Goal: Task Accomplishment & Management: Use online tool/utility

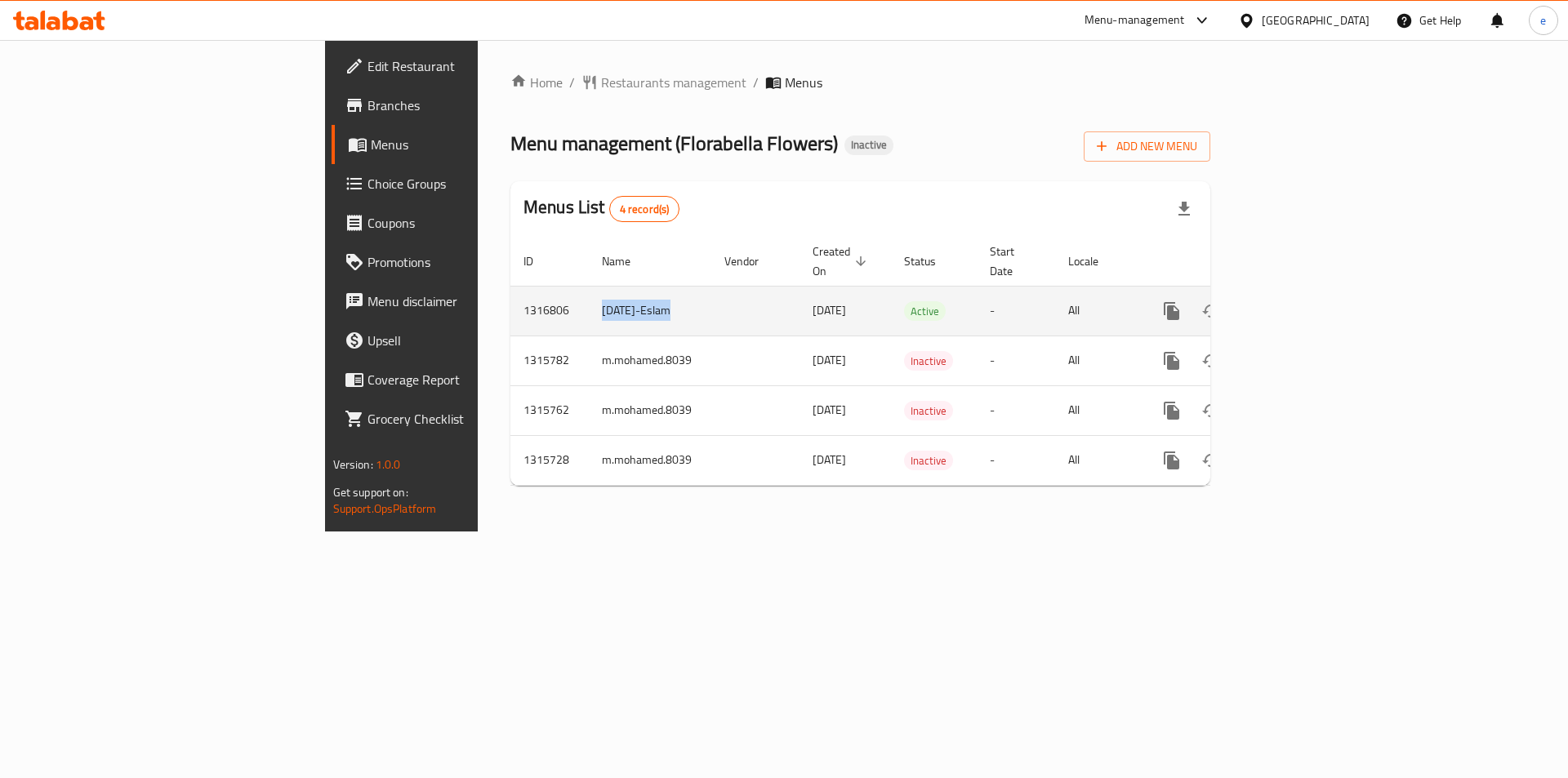
drag, startPoint x: 386, startPoint y: 281, endPoint x: 516, endPoint y: 284, distance: 130.0
click at [516, 286] on tr "1316806 [DATE]-Eslam [DATE] Active - All" at bounding box center [915, 311] width 812 height 49
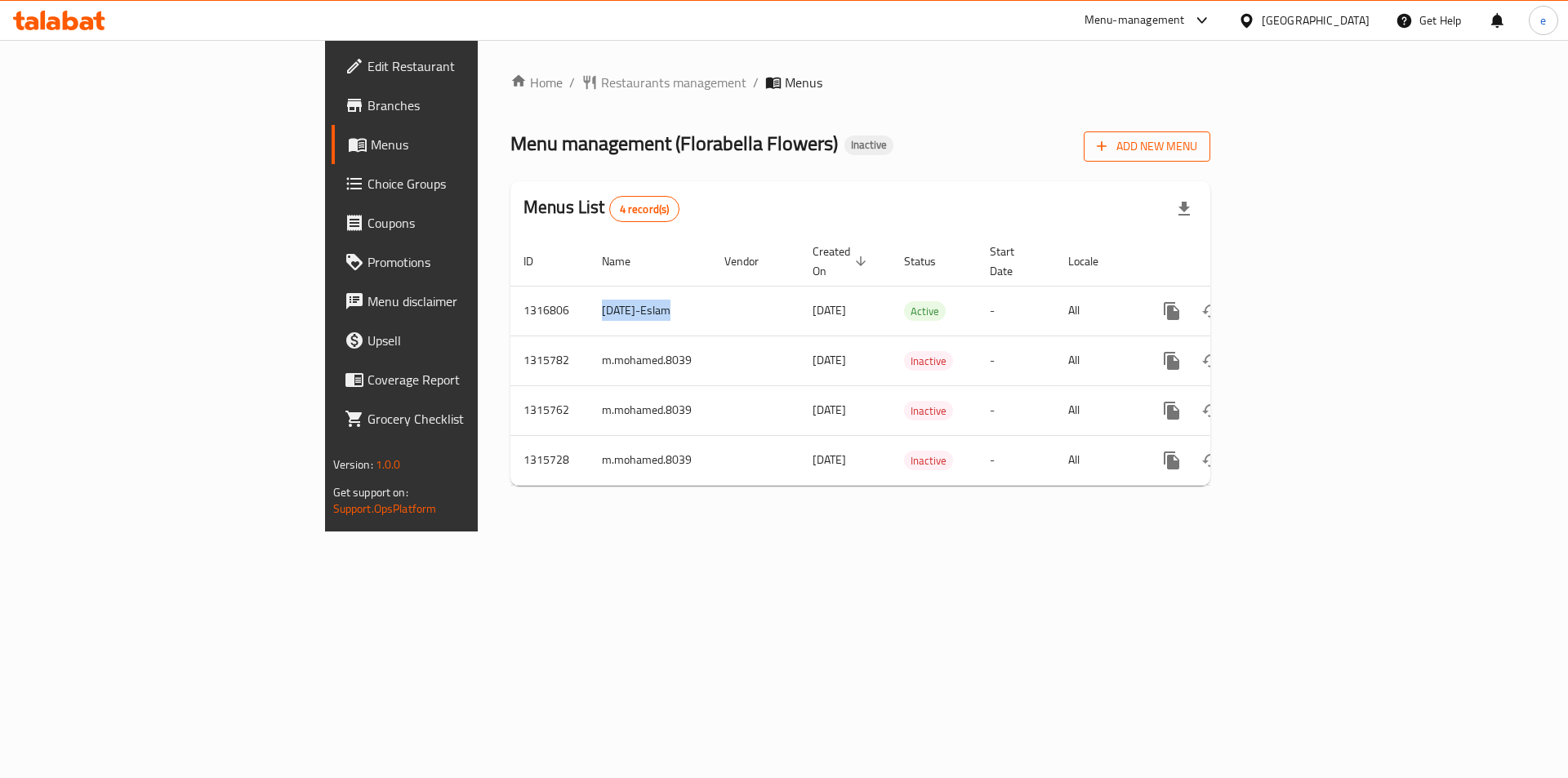
click at [1210, 157] on button "Add New Menu" at bounding box center [1147, 147] width 127 height 30
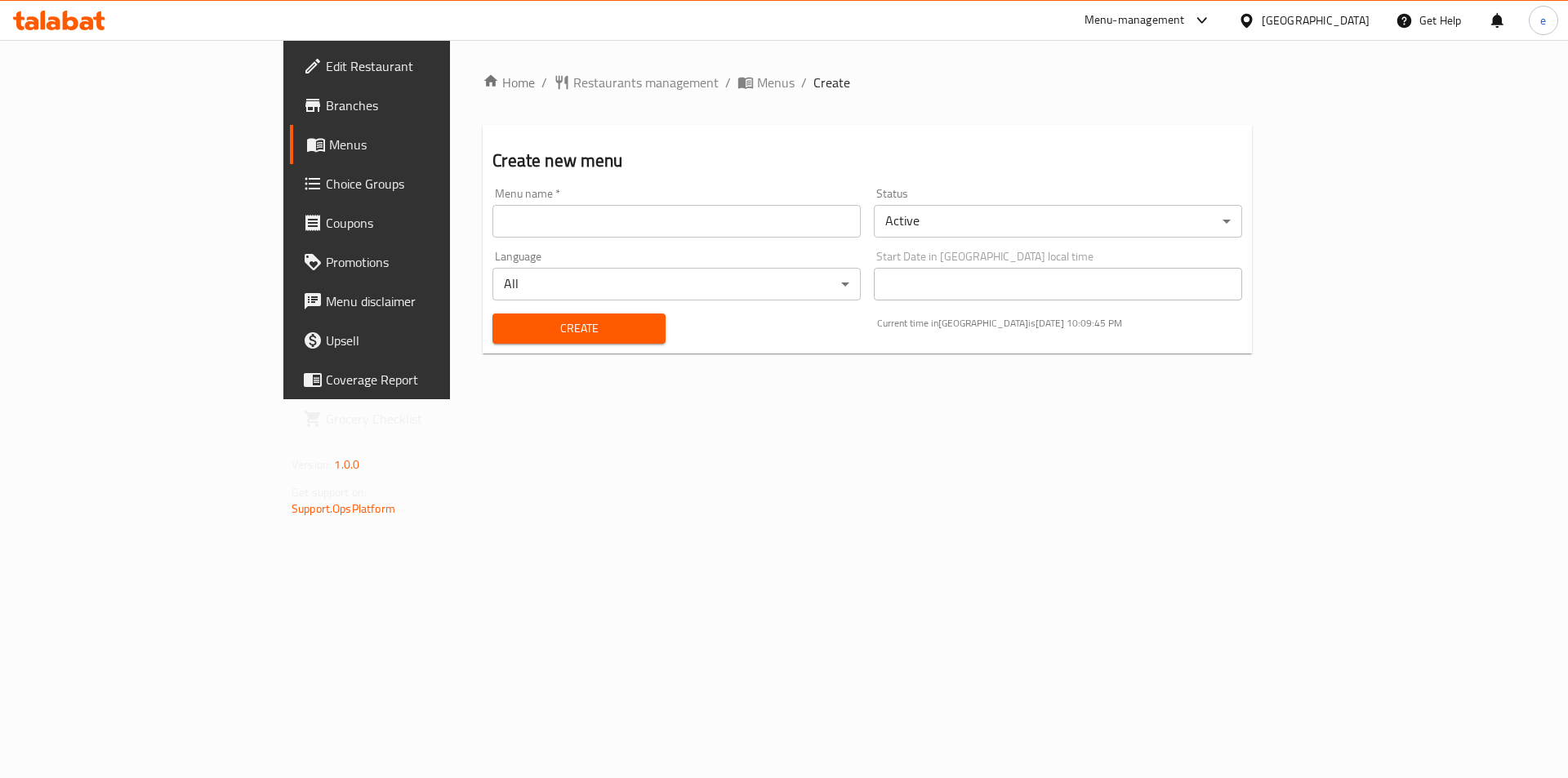
click at [780, 220] on input "text" at bounding box center [676, 222] width 368 height 33
click at [493, 218] on input "[DATE]-Eslam" at bounding box center [676, 222] width 368 height 33
click at [510, 225] on input "[DATE]-[PERSON_NAME]" at bounding box center [676, 222] width 368 height 33
type input "[DATE]-[PERSON_NAME][DEMOGRAPHIC_DATA]"
click at [505, 328] on span "Create" at bounding box center [578, 328] width 146 height 21
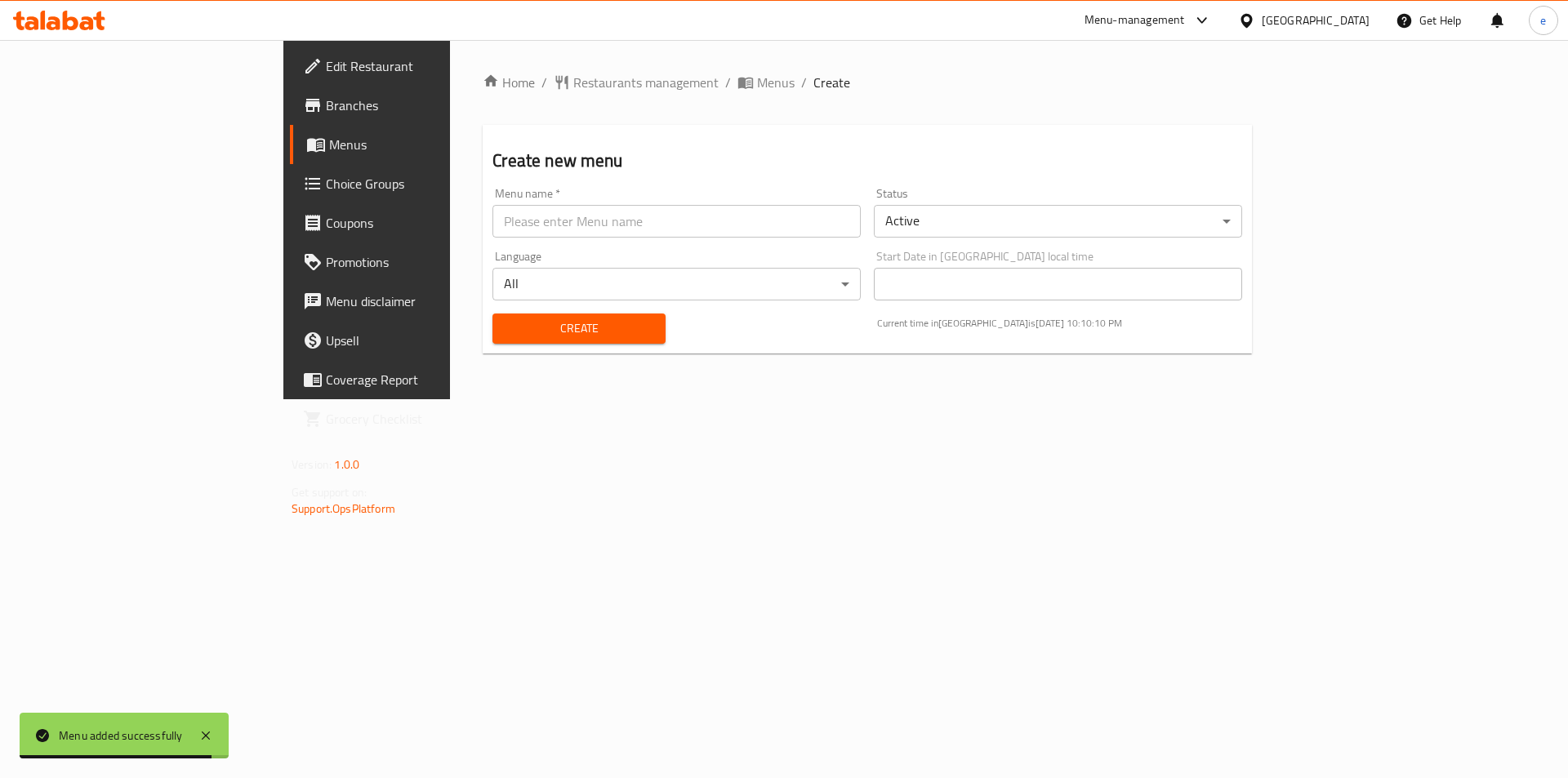
click at [329, 148] on span "Menus" at bounding box center [430, 144] width 204 height 20
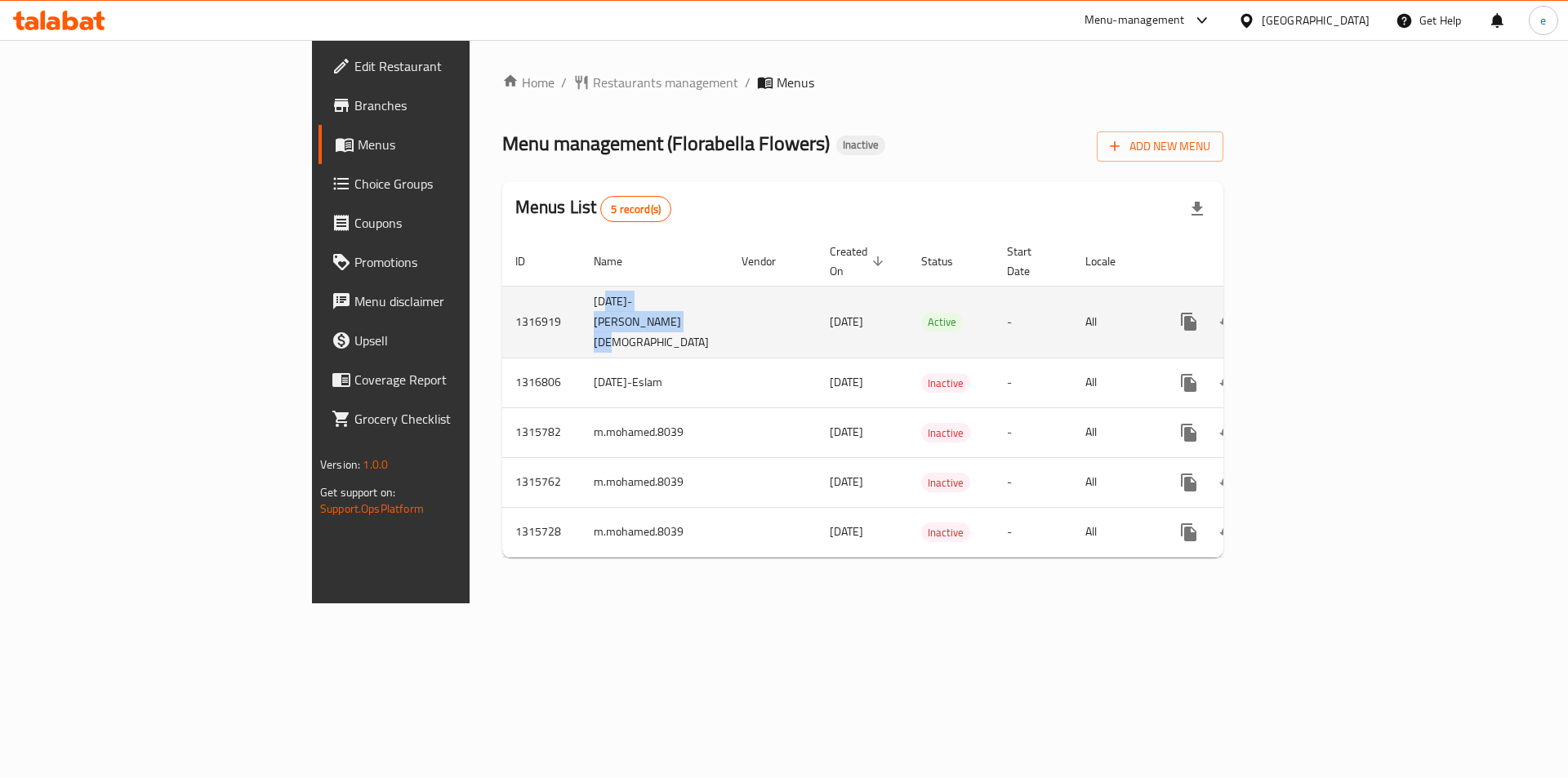
drag, startPoint x: 396, startPoint y: 286, endPoint x: 460, endPoint y: 299, distance: 65.3
click at [581, 299] on td "[DATE]-[PERSON_NAME][DEMOGRAPHIC_DATA]" at bounding box center [654, 321] width 147 height 72
click at [1313, 314] on icon "enhanced table" at bounding box center [1307, 321] width 15 height 15
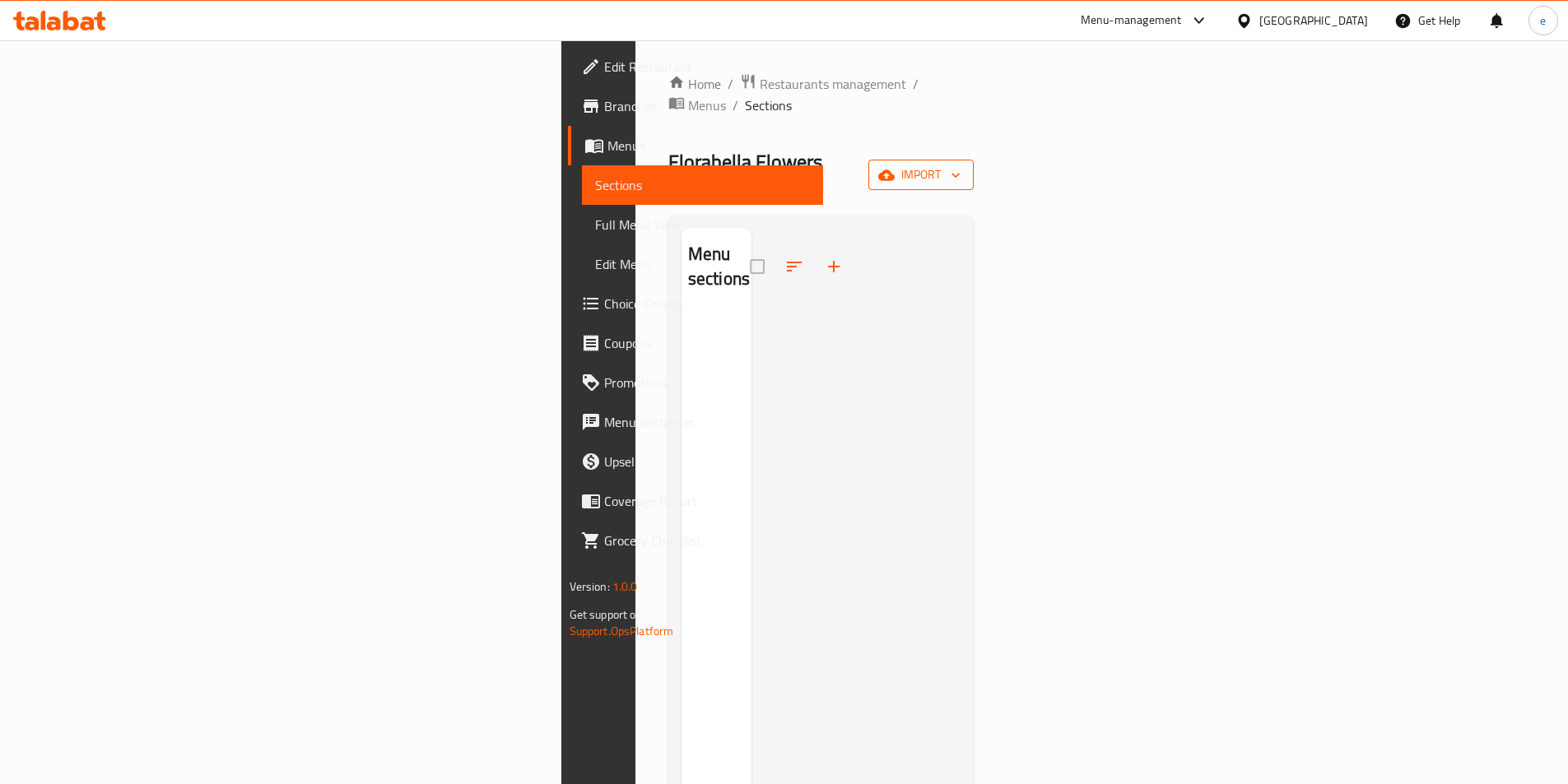
click at [960, 164] on span "import" at bounding box center [920, 174] width 79 height 21
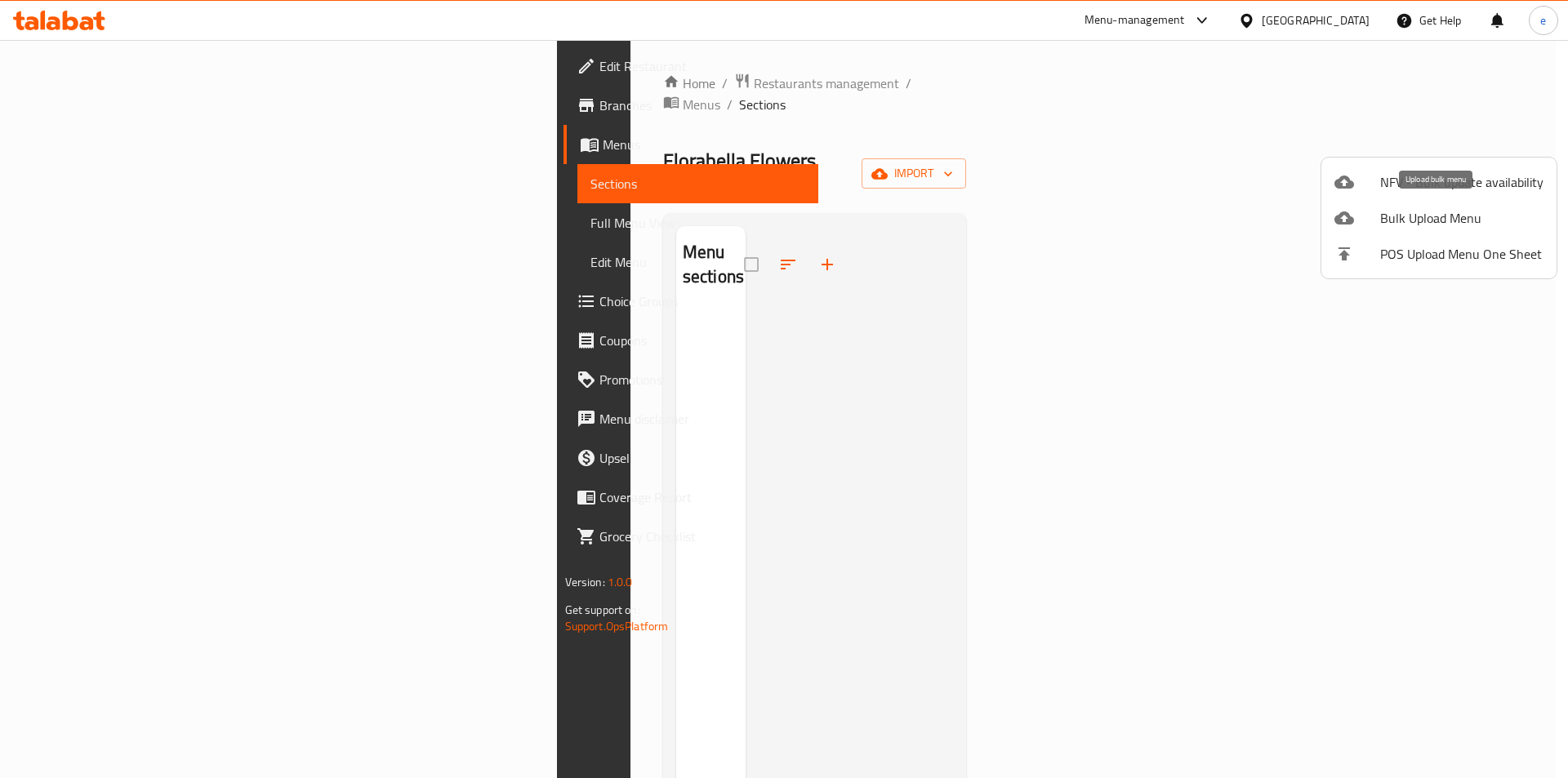
click at [1408, 221] on span "Bulk Upload Menu" at bounding box center [1462, 218] width 163 height 20
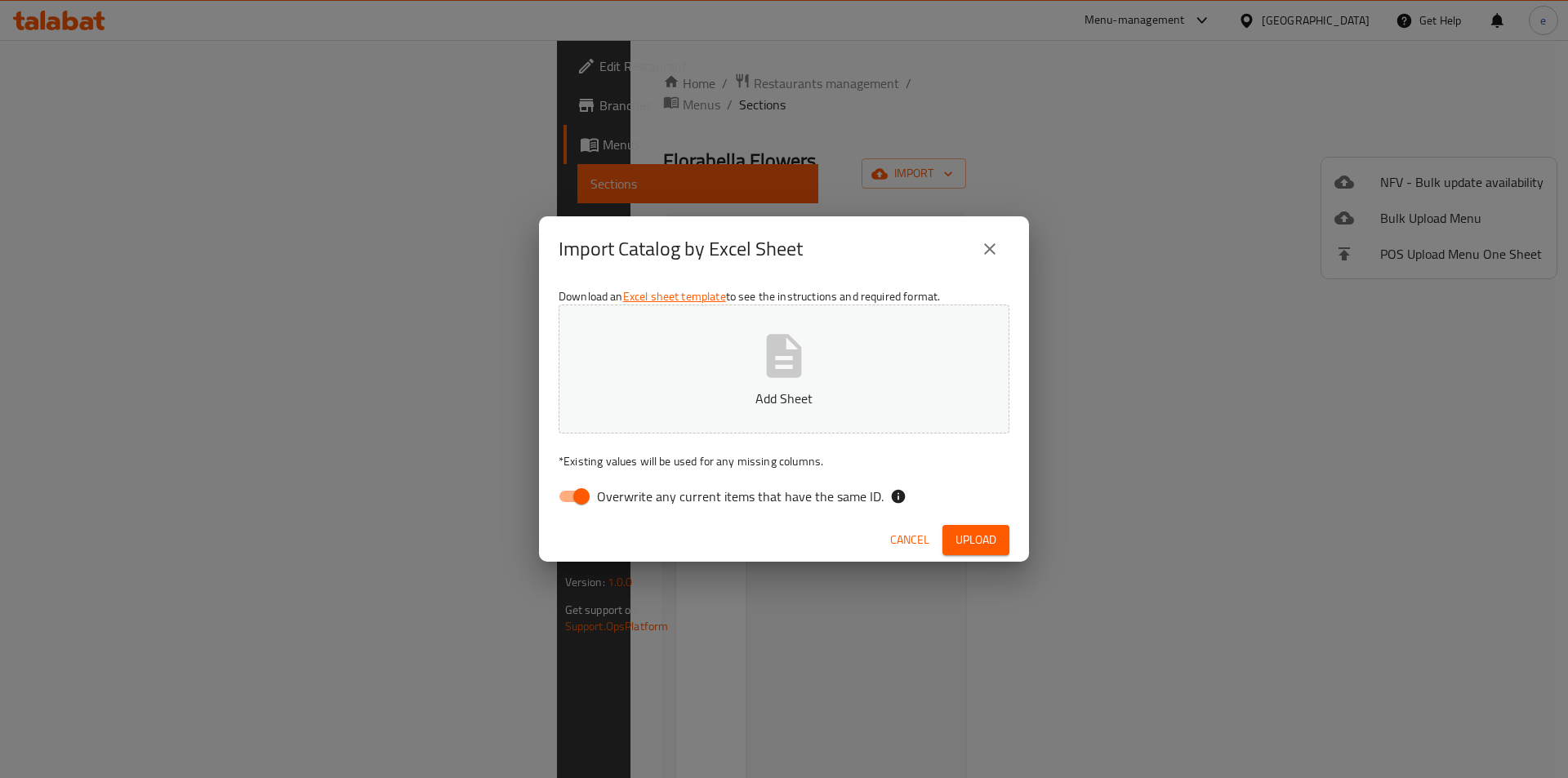
click at [578, 494] on input "Overwrite any current items that have the same ID." at bounding box center [581, 497] width 93 height 31
checkbox input "false"
click at [795, 367] on icon "button" at bounding box center [784, 355] width 35 height 44
click at [905, 528] on button "Cancel" at bounding box center [909, 540] width 52 height 30
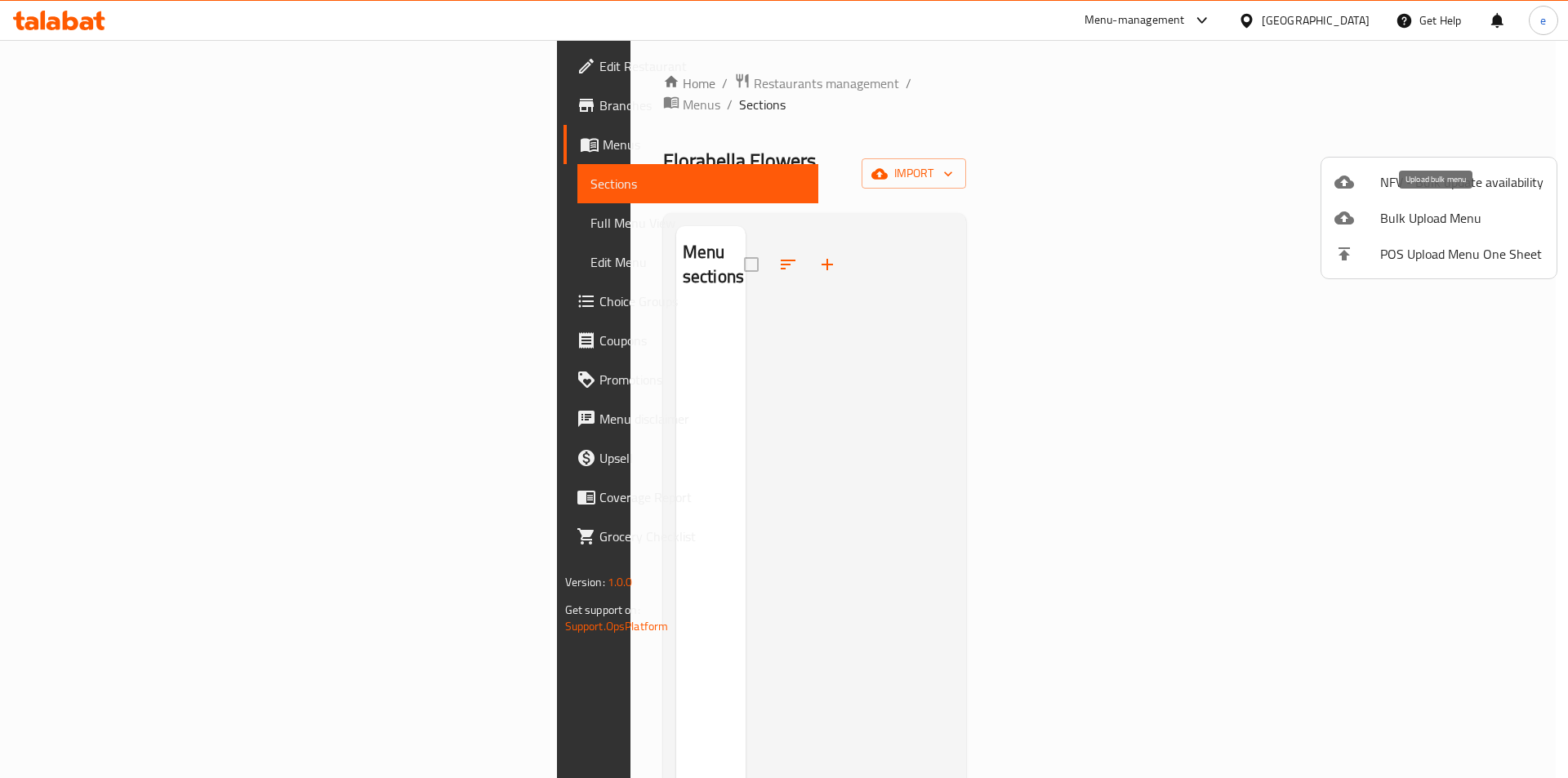
click at [1419, 218] on span "Bulk Upload Menu" at bounding box center [1462, 218] width 163 height 20
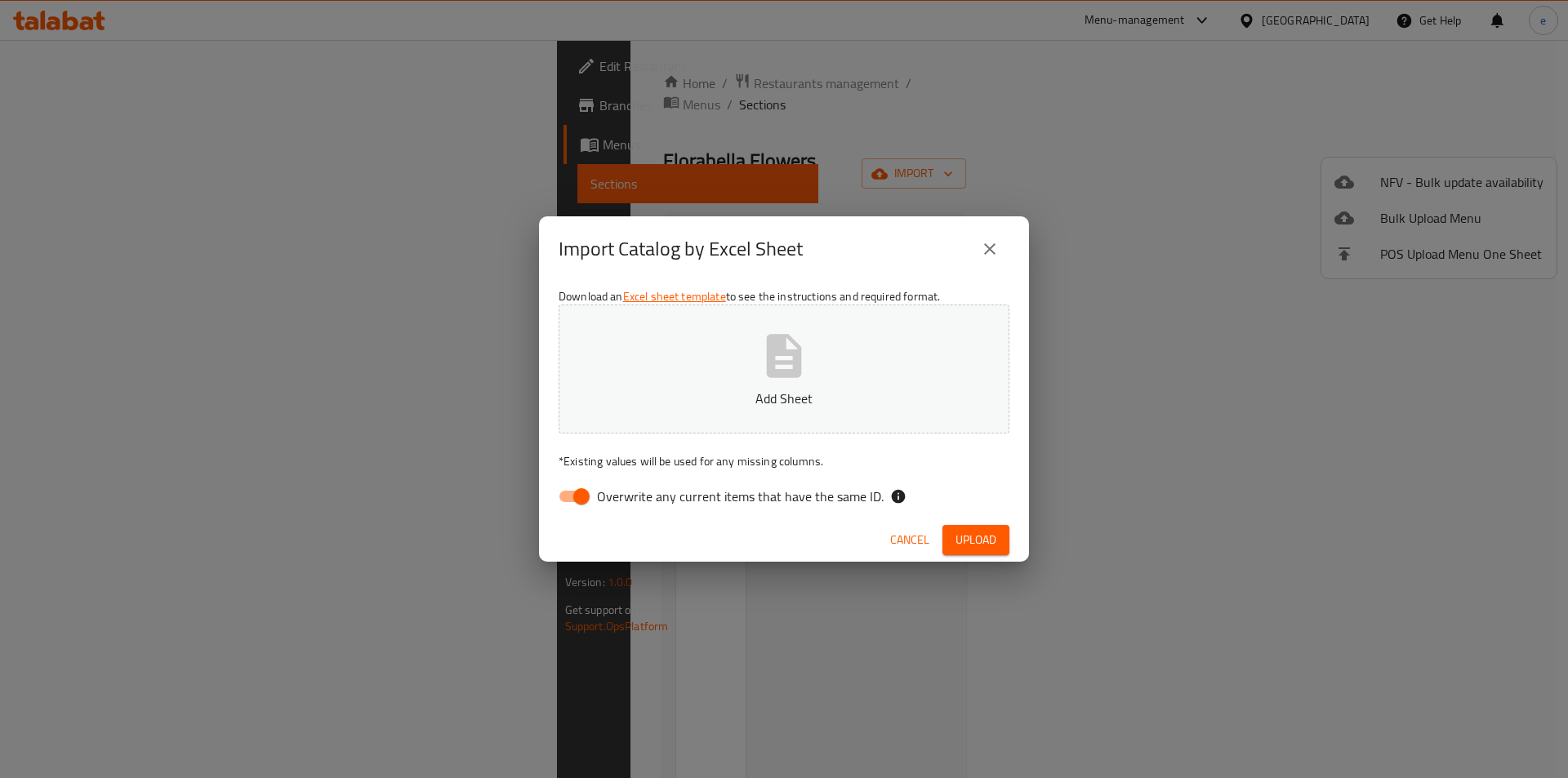
click at [583, 491] on input "Overwrite any current items that have the same ID." at bounding box center [581, 497] width 93 height 31
checkbox input "false"
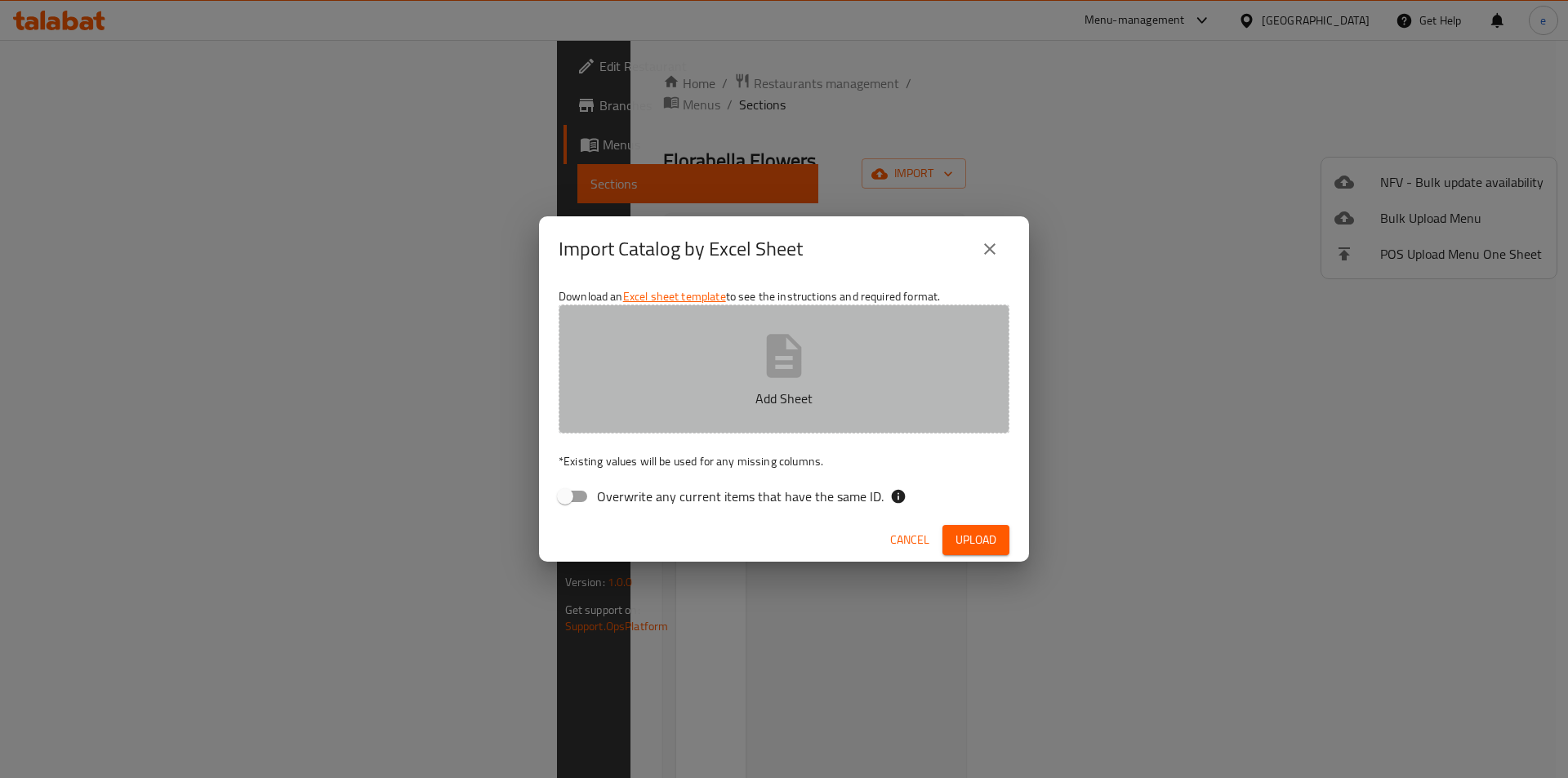
click at [808, 378] on icon "button" at bounding box center [784, 355] width 52 height 52
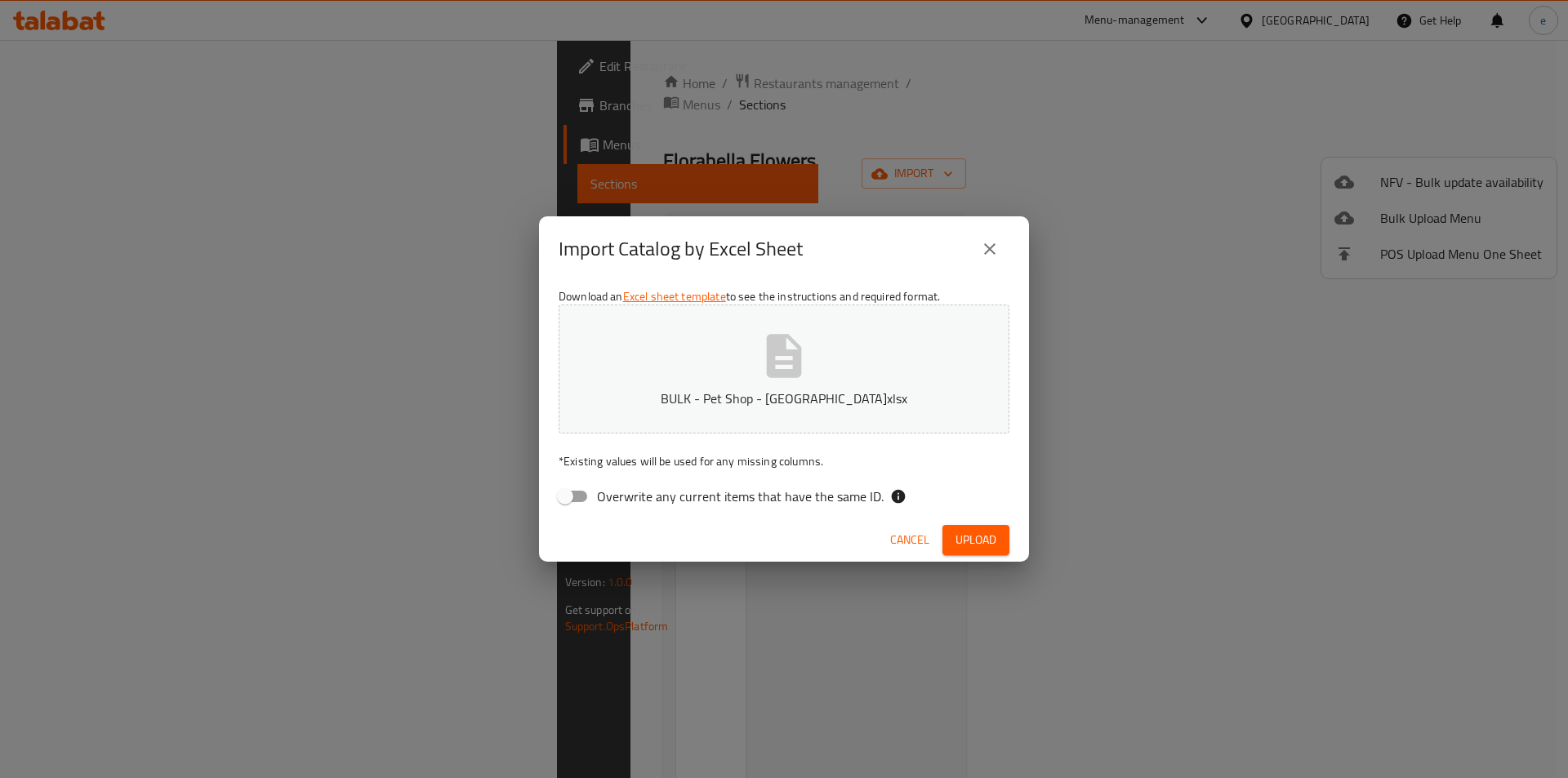
click at [978, 536] on span "Upload" at bounding box center [976, 540] width 41 height 21
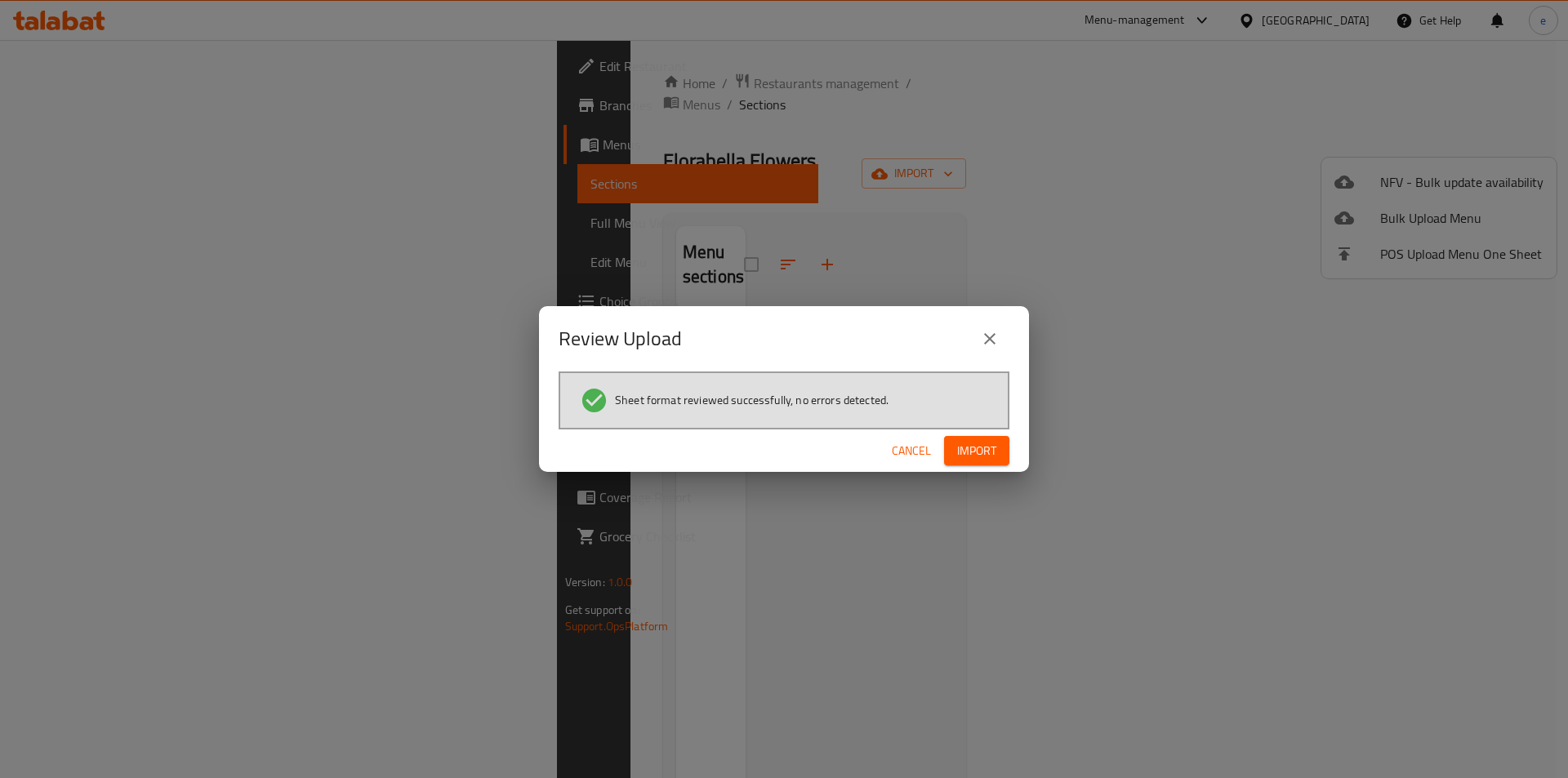
click at [981, 451] on span "Import" at bounding box center [976, 451] width 40 height 21
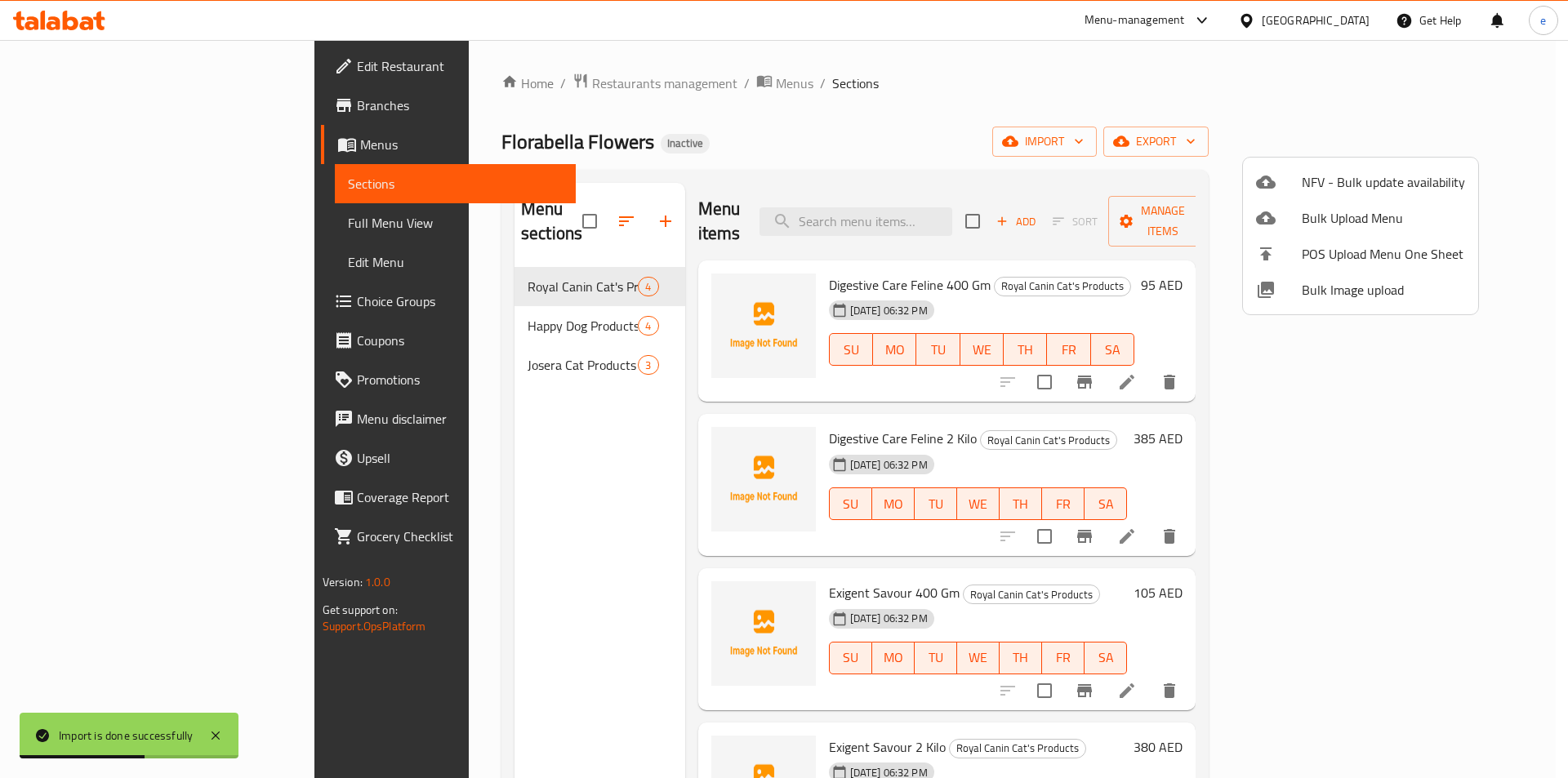
click at [898, 117] on div at bounding box center [784, 389] width 1568 height 778
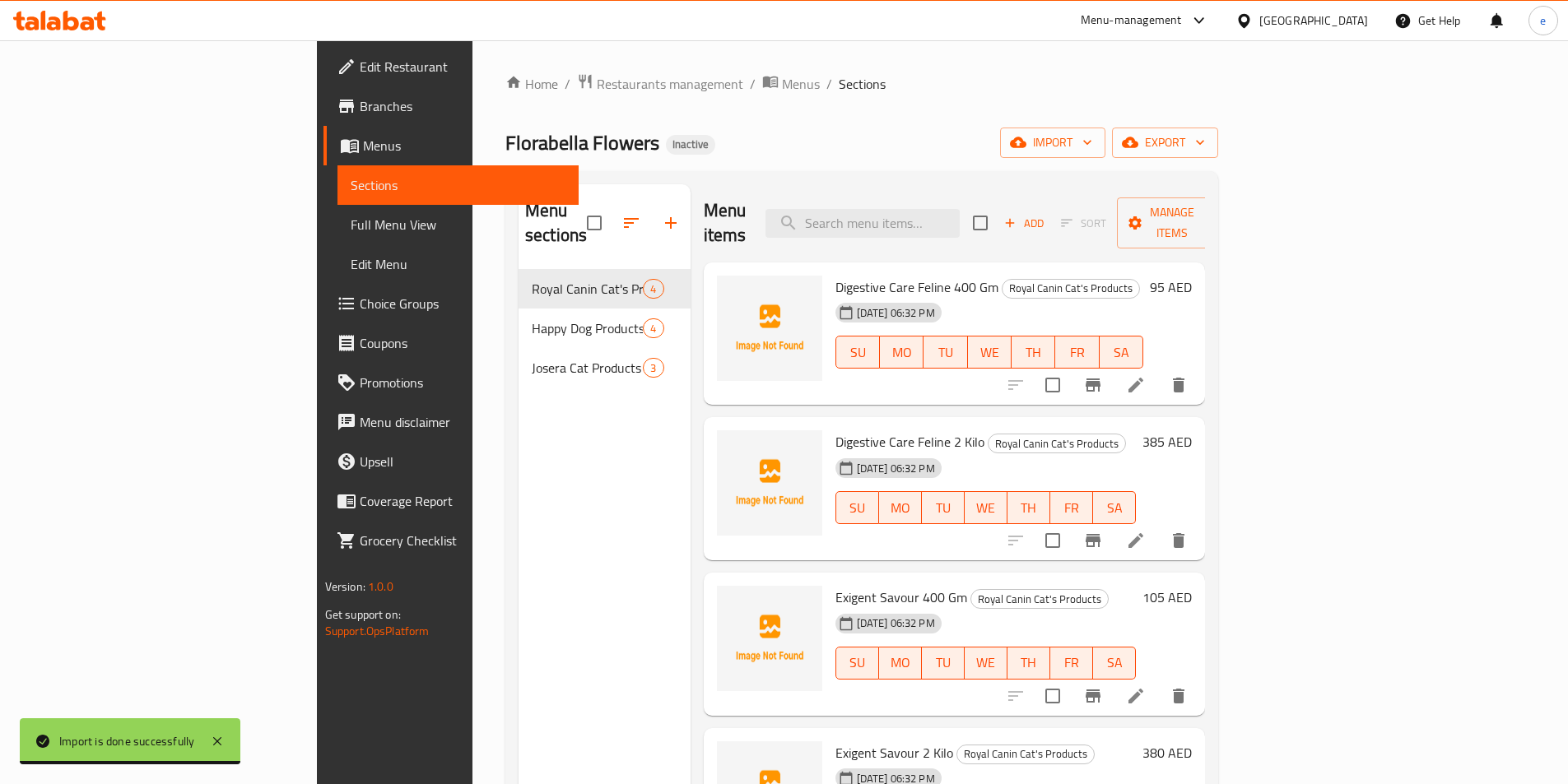
click at [350, 229] on span "Full Menu View" at bounding box center [458, 225] width 215 height 20
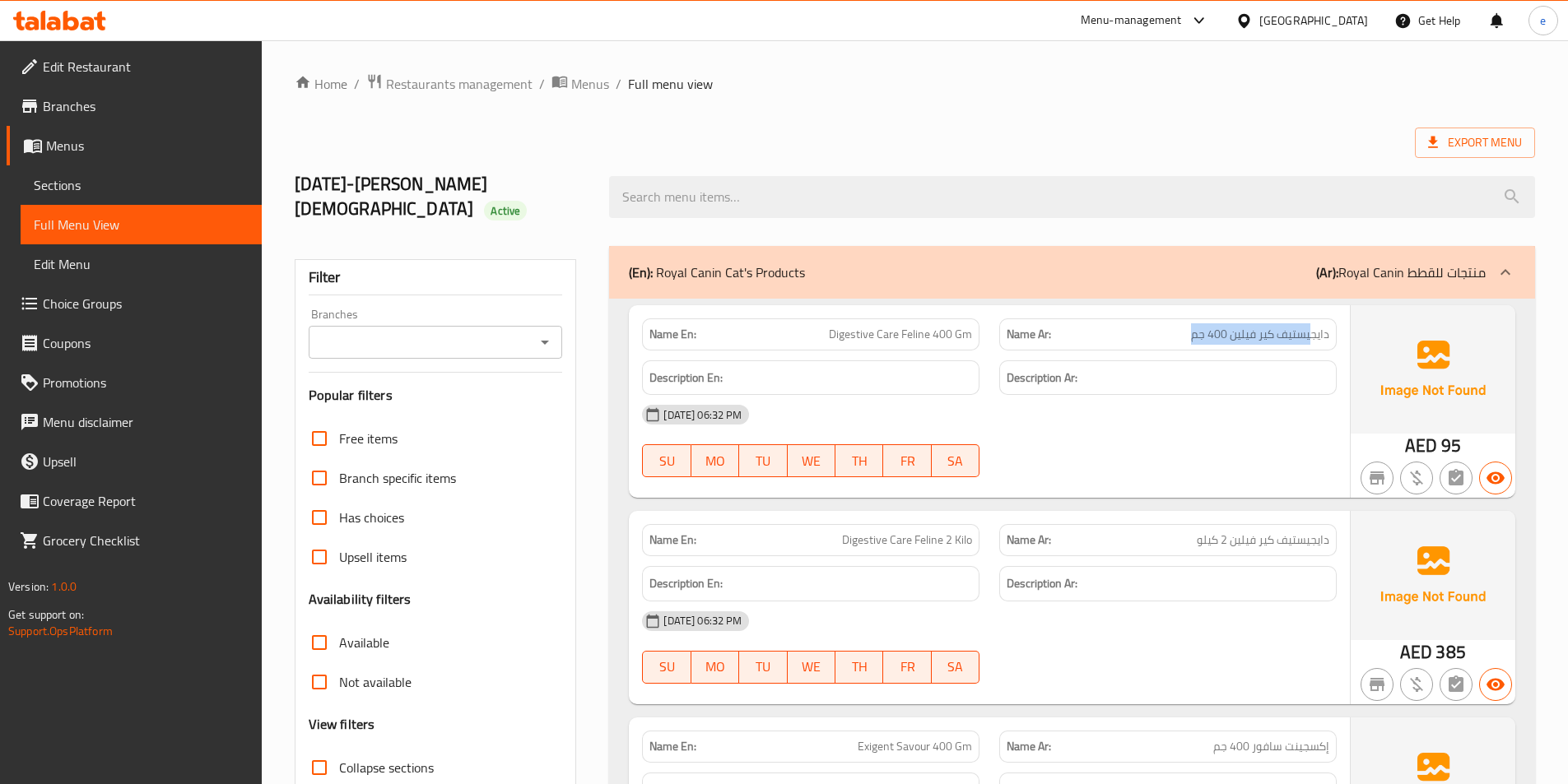
drag, startPoint x: 1312, startPoint y: 312, endPoint x: 1189, endPoint y: 312, distance: 123.0
click at [1189, 326] on p "Name Ar: [PERSON_NAME] 400 جم" at bounding box center [1168, 334] width 322 height 17
click at [1151, 318] on div "Name Ar: [PERSON_NAME] 400 جم" at bounding box center [1168, 334] width 337 height 32
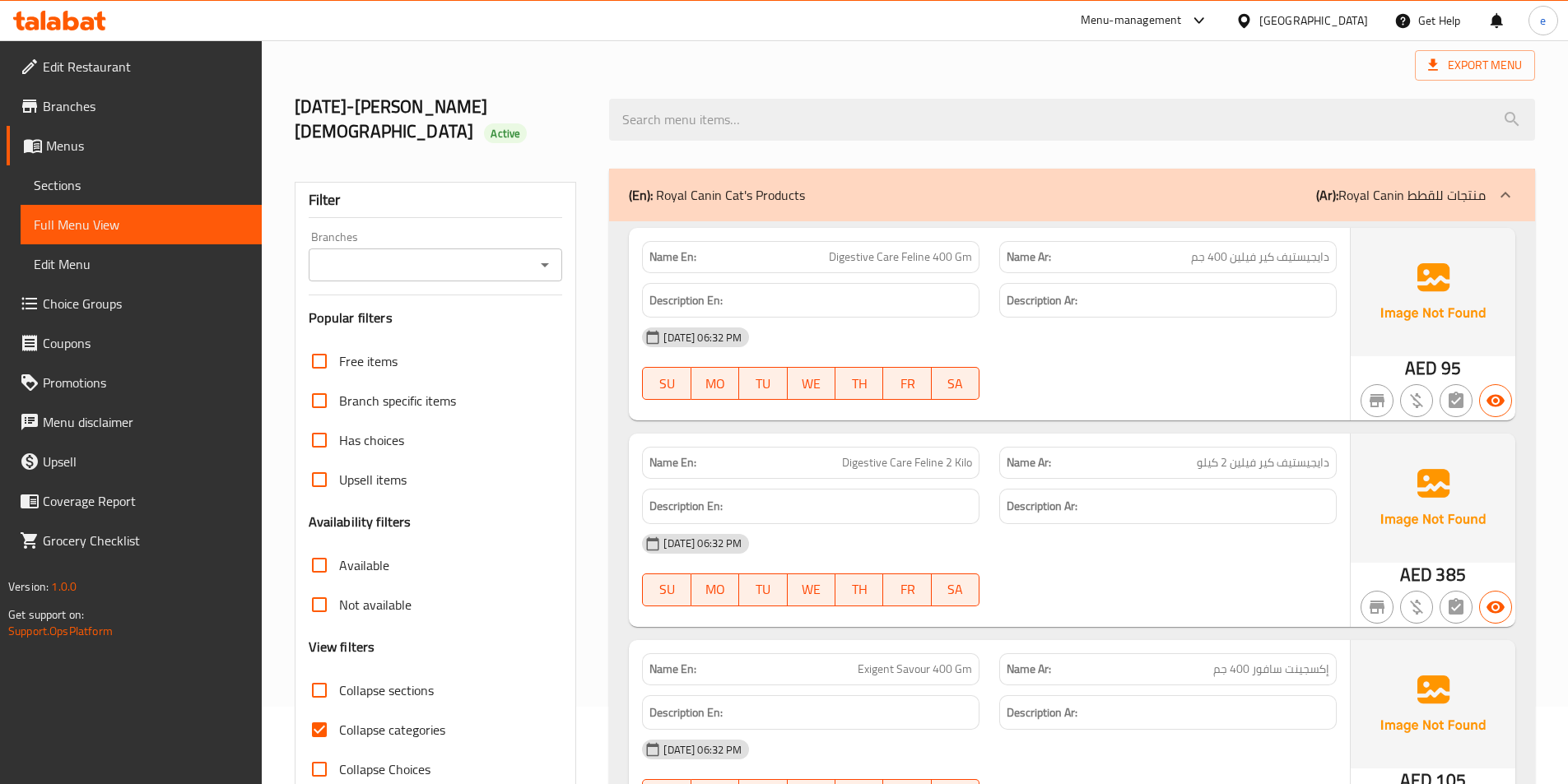
scroll to position [164, 0]
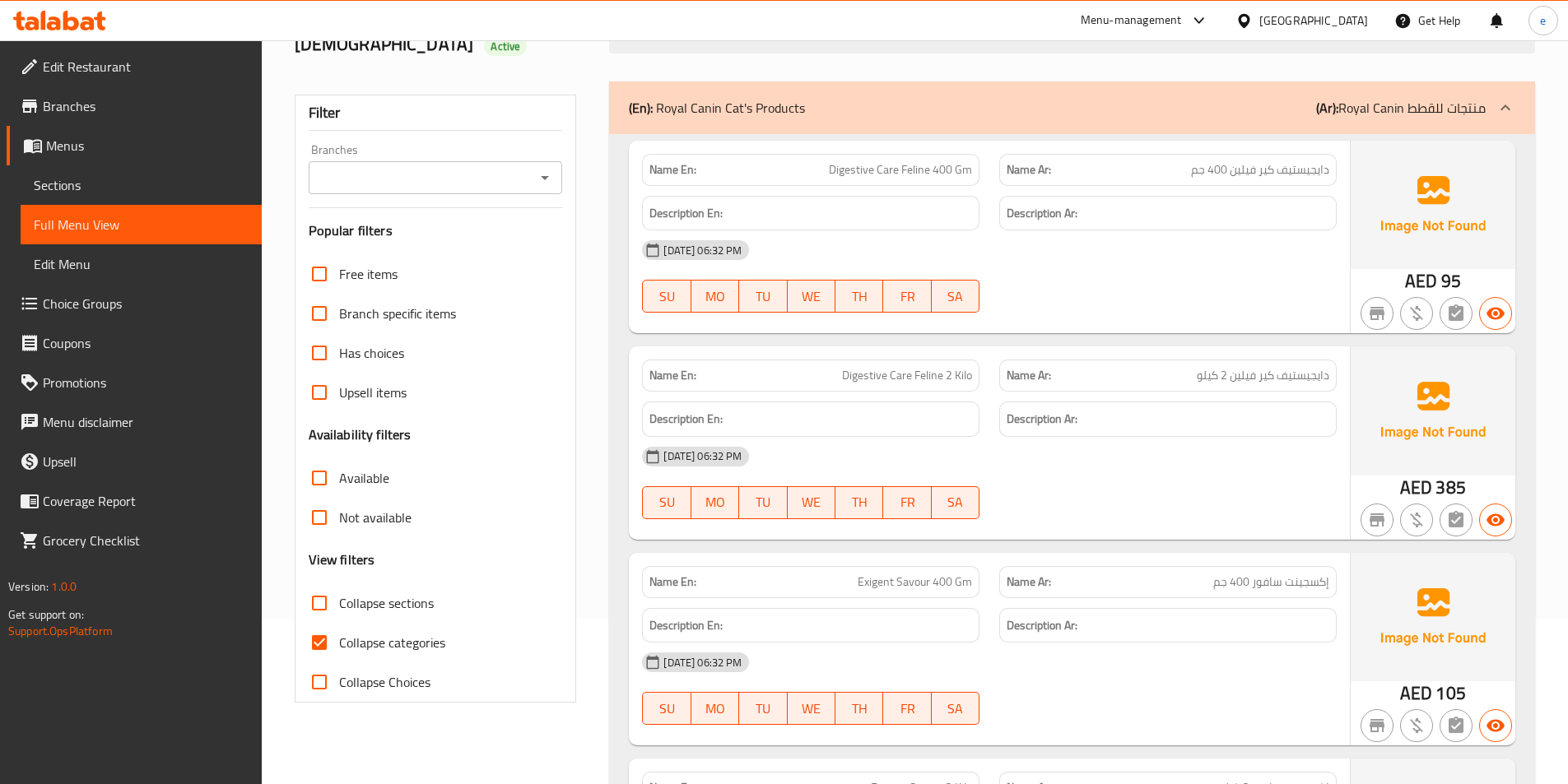
click at [349, 633] on span "Collapse categories" at bounding box center [392, 643] width 106 height 20
click at [339, 623] on input "Collapse categories" at bounding box center [320, 643] width 40 height 40
checkbox input "false"
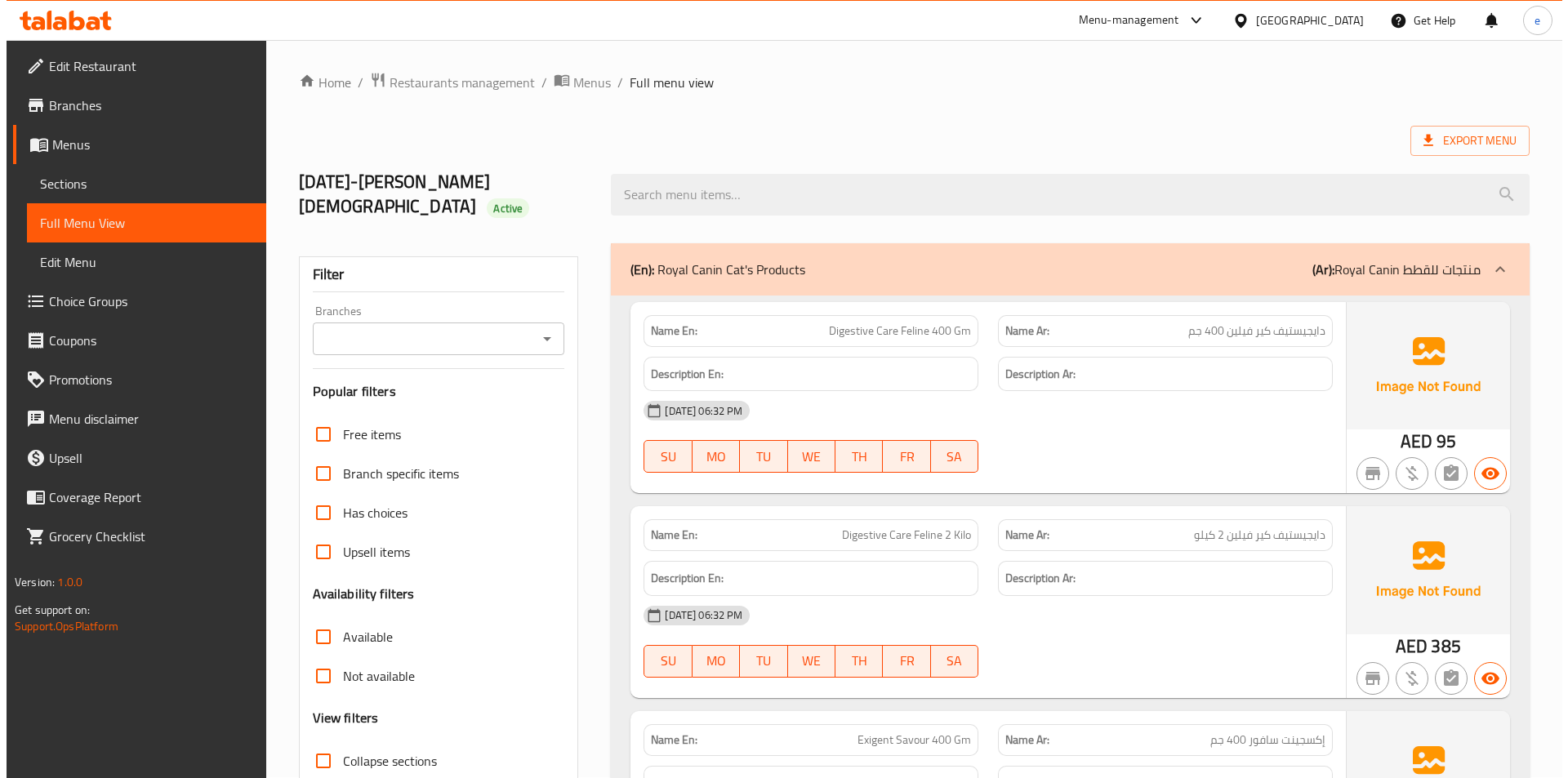
scroll to position [0, 0]
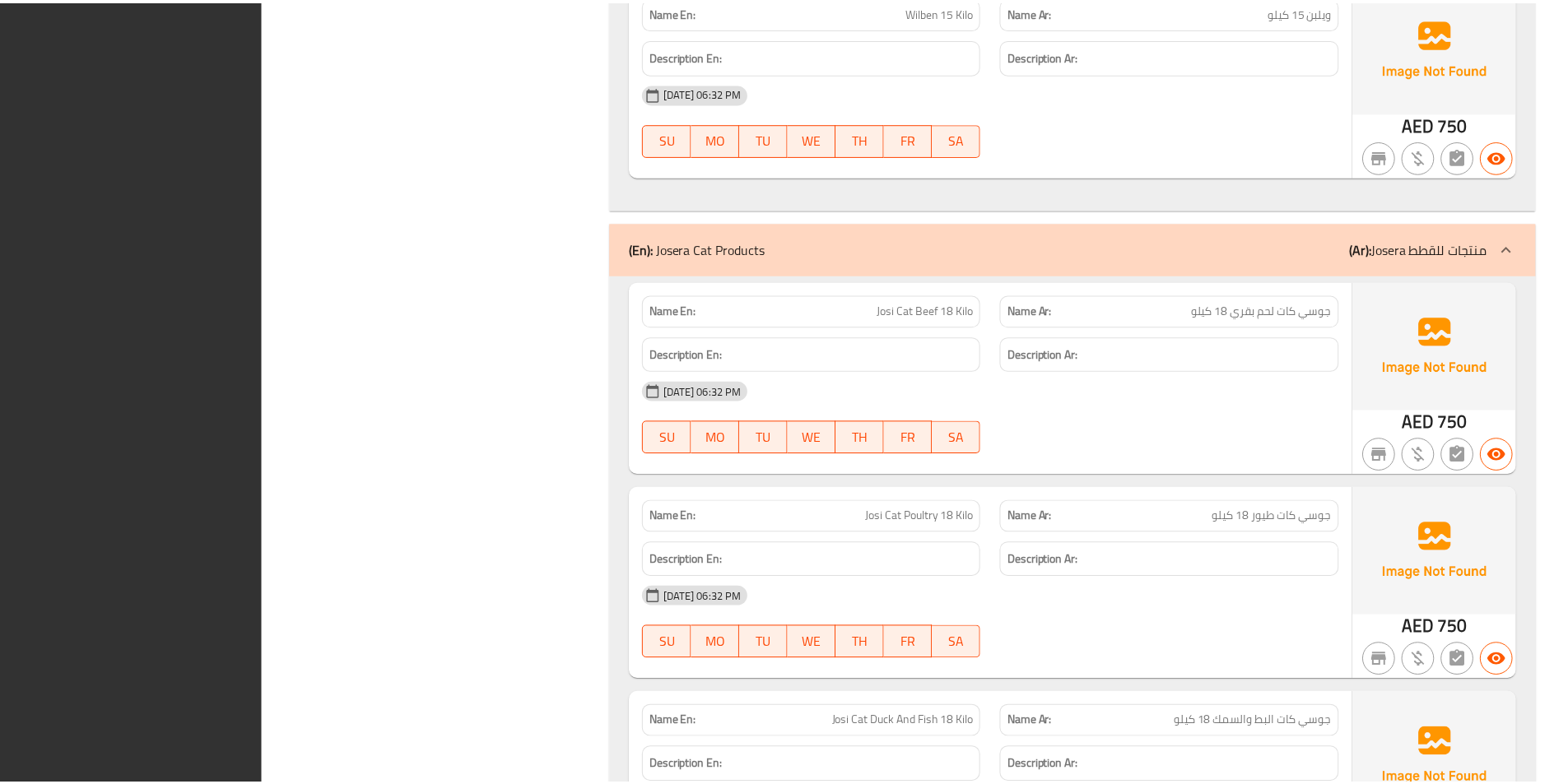
scroll to position [2000, 0]
